Goal: Transaction & Acquisition: Purchase product/service

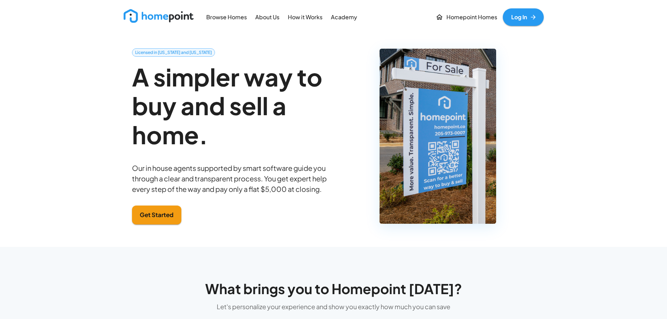
click at [219, 17] on p "Browse Homes" at bounding box center [226, 17] width 41 height 8
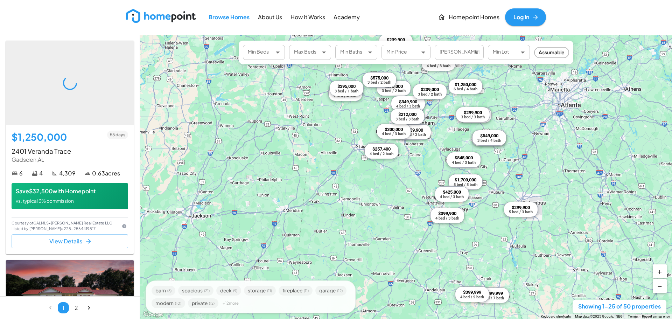
click at [275, 53] on body "Browse Homes About Us How it Works Academy Homepoint Homes Log In $1,250,000 55…" at bounding box center [336, 159] width 672 height 319
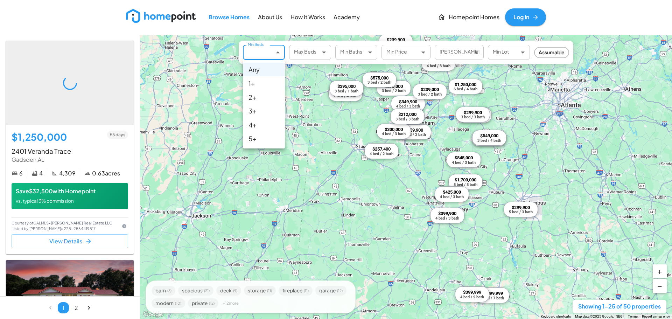
click at [256, 120] on li "4+" at bounding box center [264, 125] width 42 height 14
type input "*"
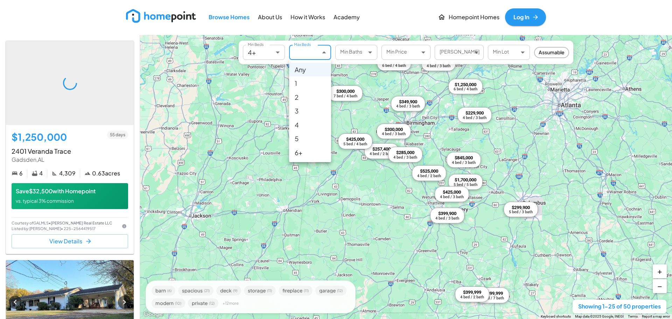
click at [316, 51] on body "Browse Homes About Us How it Works Academy Homepoint Homes Log In $1,250,000 55…" at bounding box center [336, 159] width 672 height 319
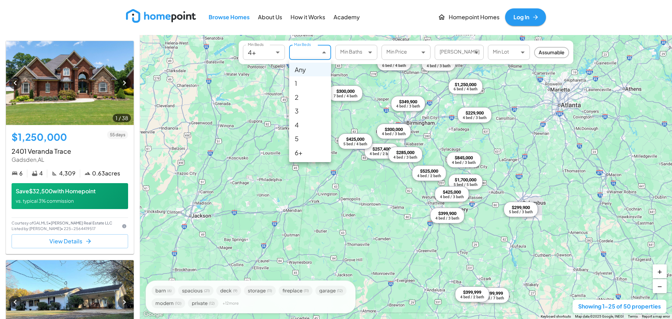
click at [298, 111] on li "3" at bounding box center [310, 111] width 42 height 14
type input "*"
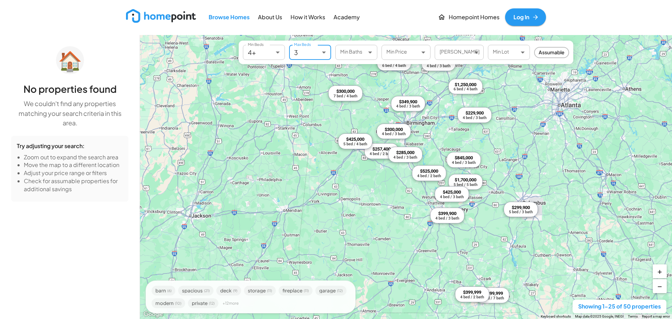
click at [168, 13] on img at bounding box center [161, 16] width 70 height 14
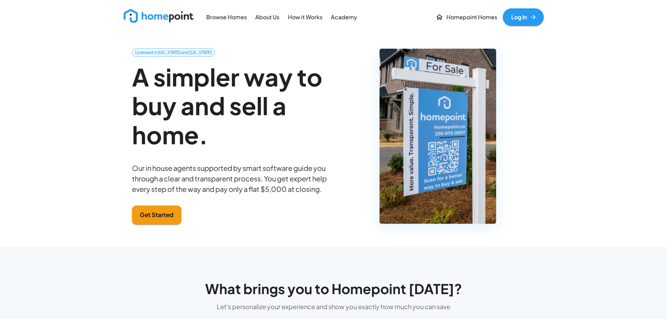
click at [226, 19] on p "Browse Homes" at bounding box center [226, 17] width 41 height 8
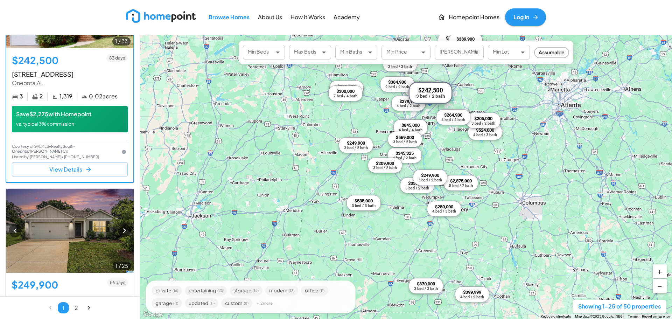
scroll to position [875, 0]
